Goal: Task Accomplishment & Management: Complete application form

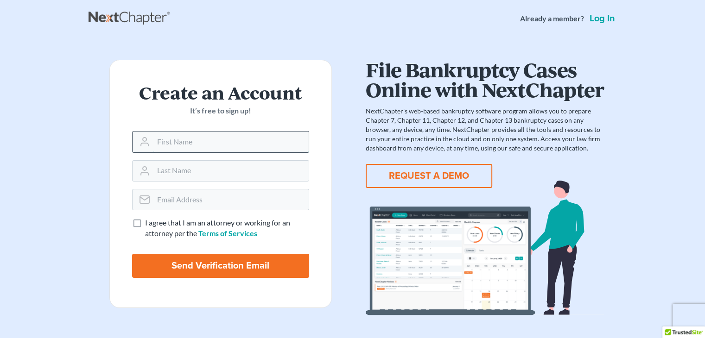
click at [169, 145] on input "text" at bounding box center [230, 142] width 155 height 20
type input "[PERSON_NAME]"
type input "[PERSON_NAME][EMAIL_ADDRESS][DOMAIN_NAME]"
click at [145, 226] on label "I agree that I am an attorney or working for an attorney per the Terms of Servi…" at bounding box center [227, 228] width 164 height 21
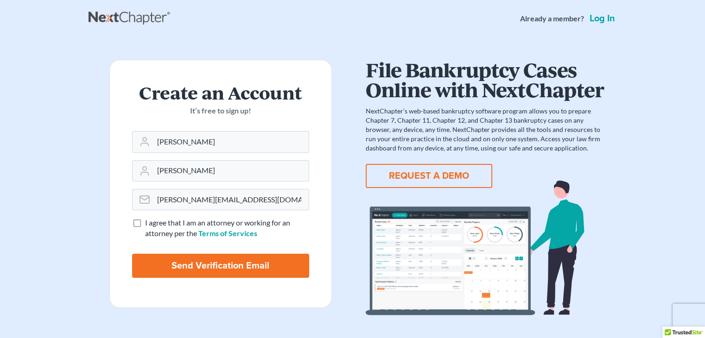
click at [149, 224] on input "I agree that I am an attorney or working for an attorney per the Terms of Servi…" at bounding box center [152, 221] width 6 height 6
checkbox input "true"
click at [223, 263] on input "Send Verification Email" at bounding box center [220, 266] width 177 height 24
type input "Thinking..."
